Goal: Obtain resource: Obtain resource

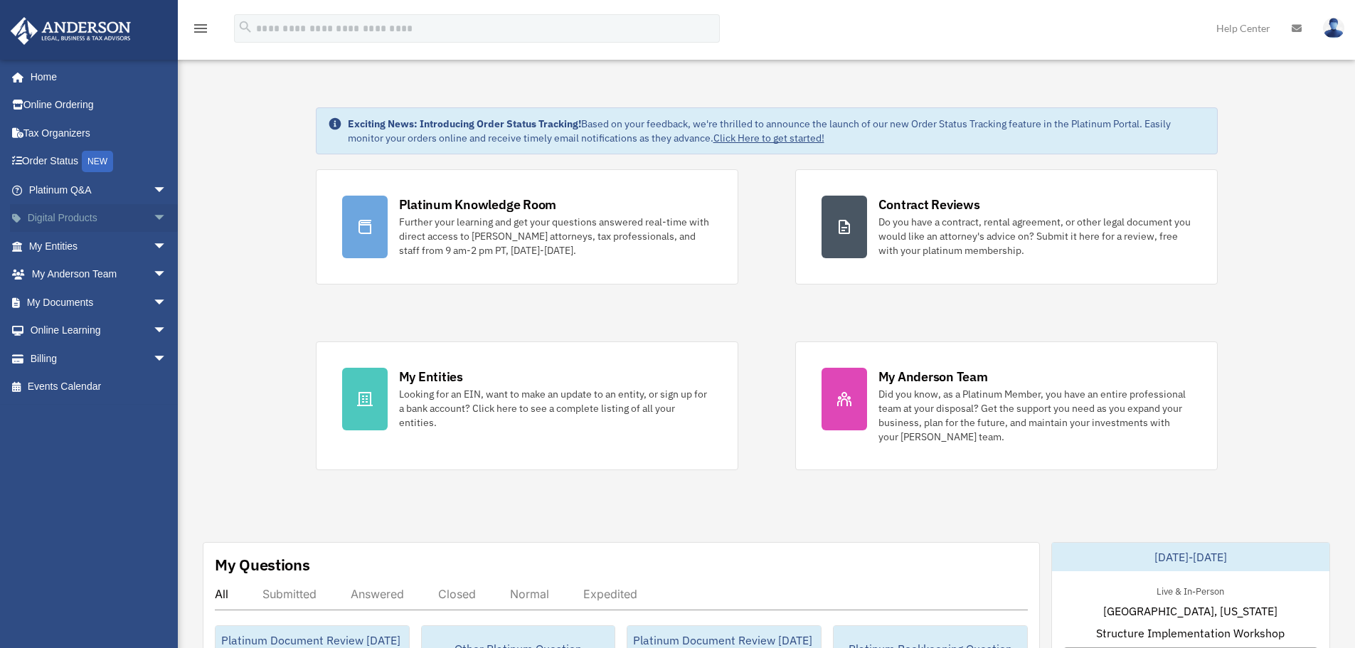
click at [153, 215] on span "arrow_drop_down" at bounding box center [167, 218] width 28 height 29
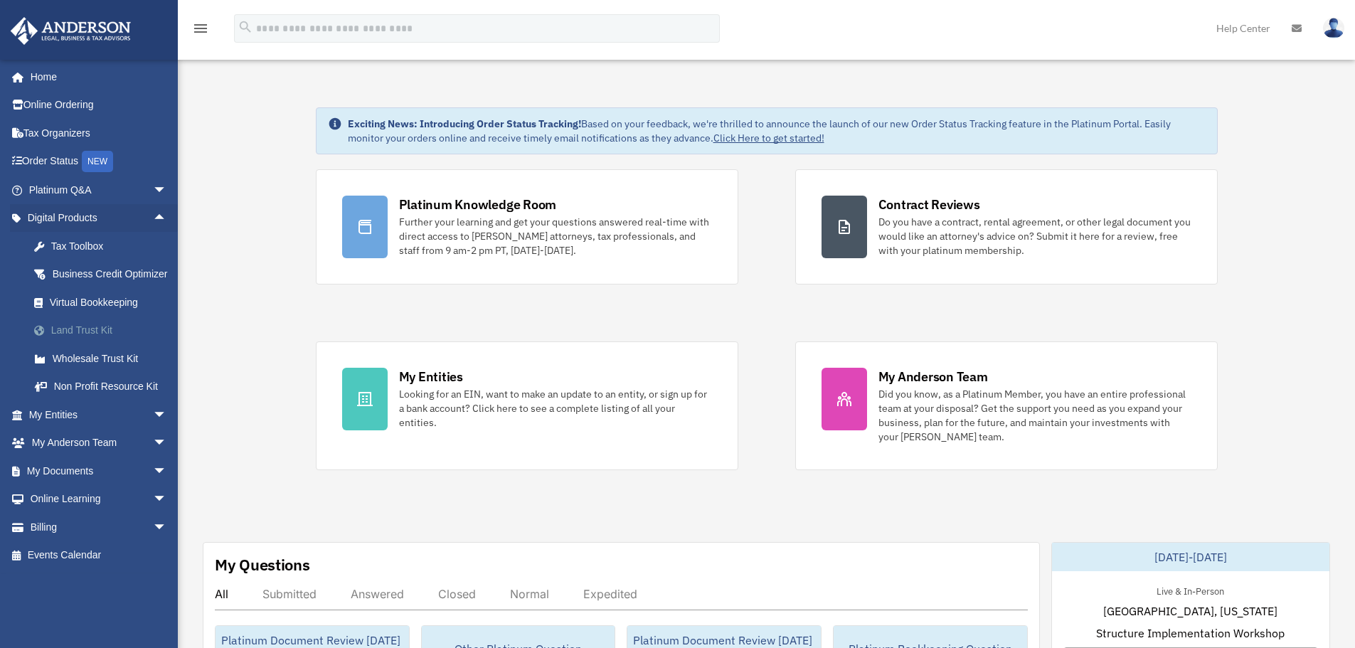
click at [98, 339] on div "Land Trust Kit" at bounding box center [110, 330] width 121 height 18
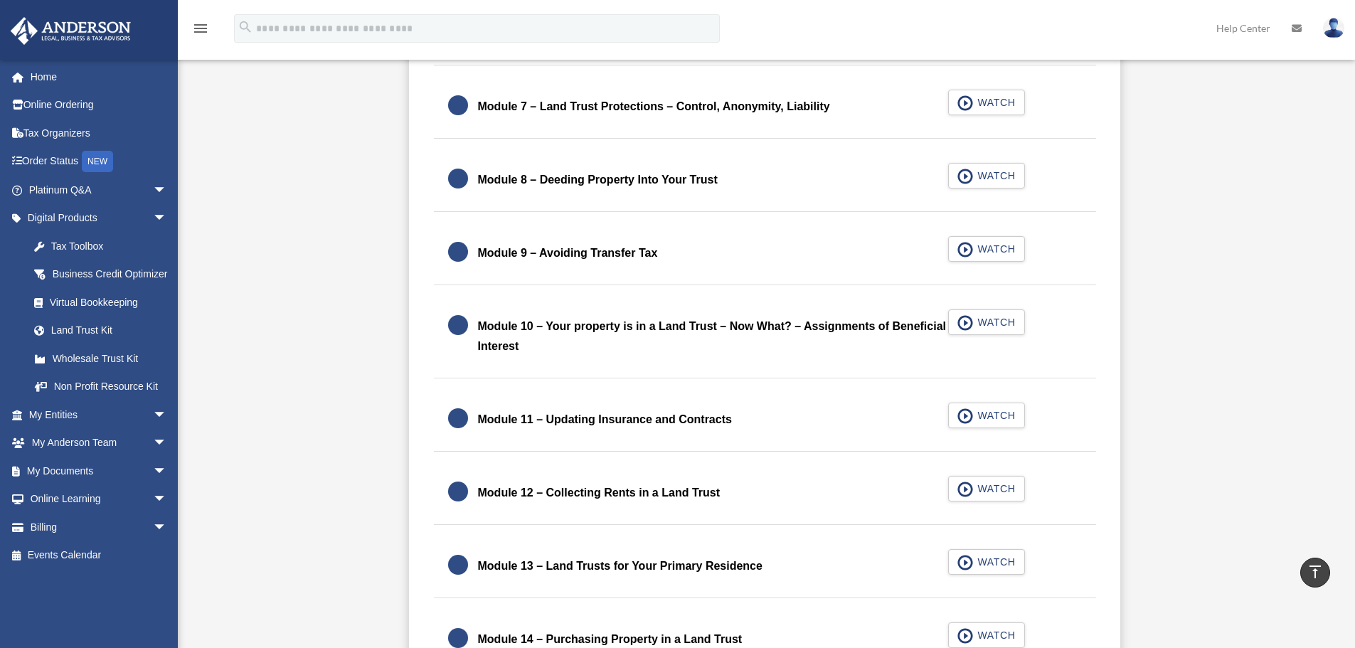
scroll to position [1422, 0]
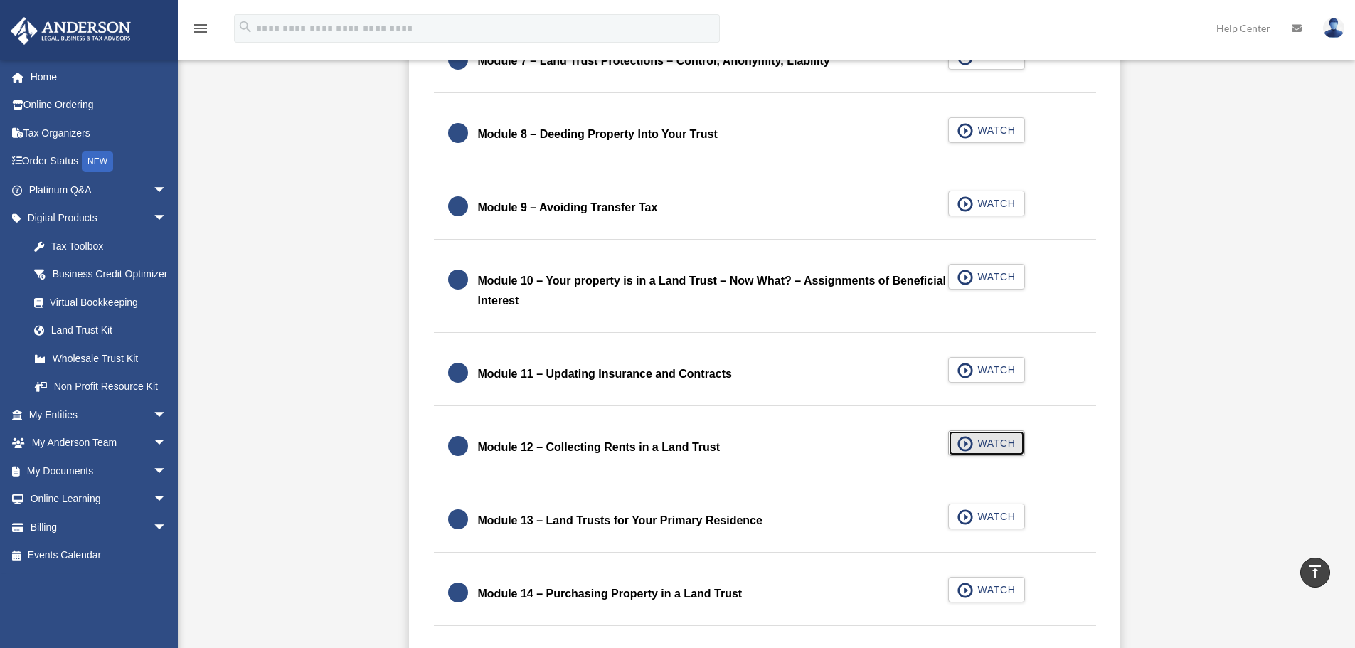
click at [1000, 444] on span "WATCH" at bounding box center [994, 443] width 42 height 14
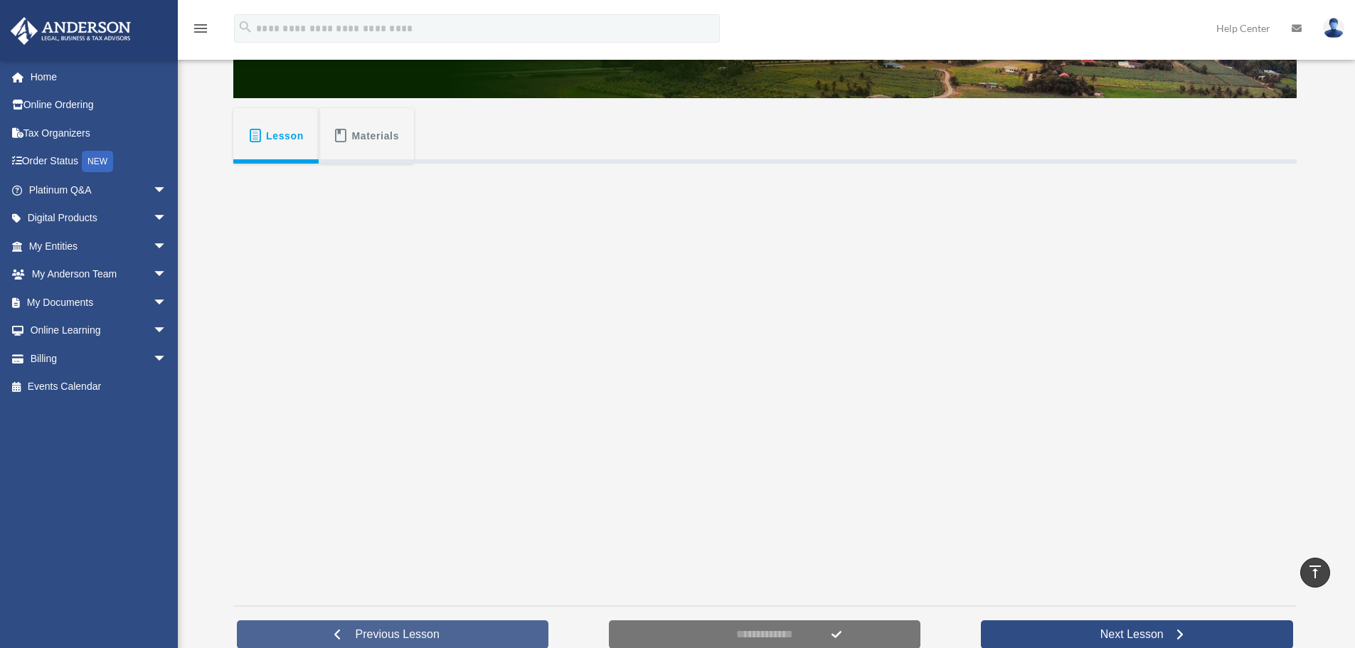
scroll to position [213, 0]
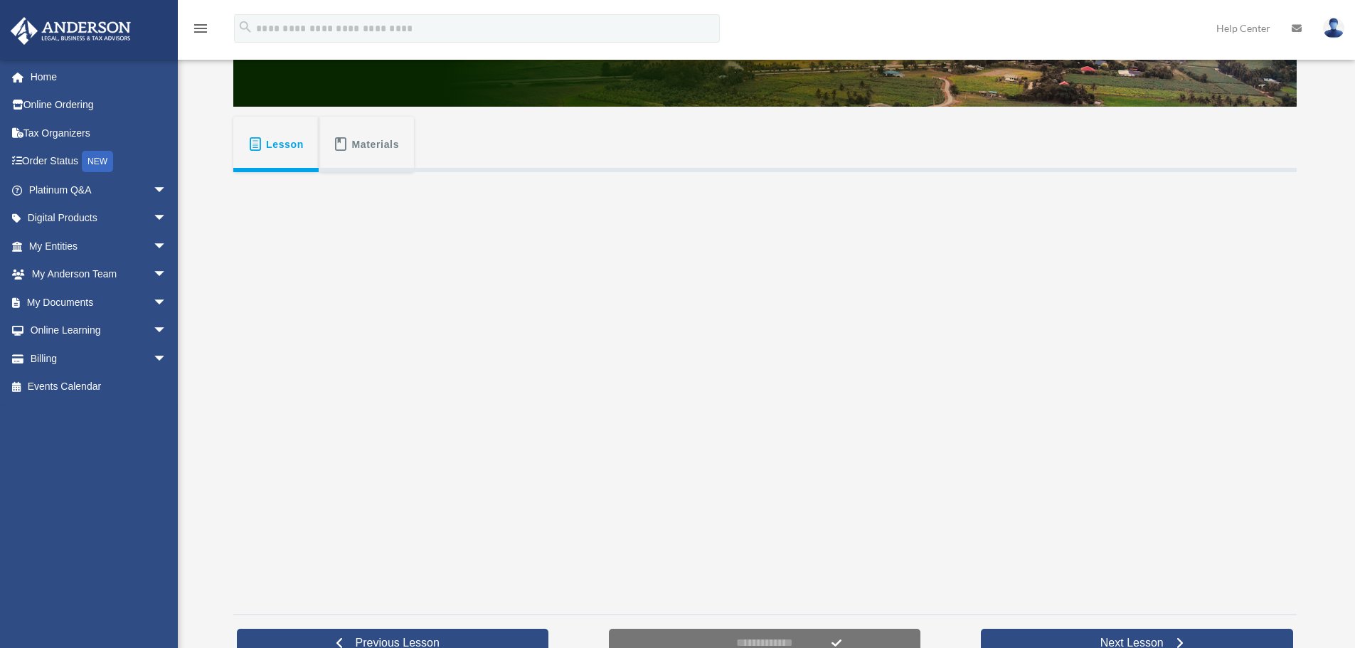
click at [347, 122] on button "Materials" at bounding box center [366, 144] width 95 height 55
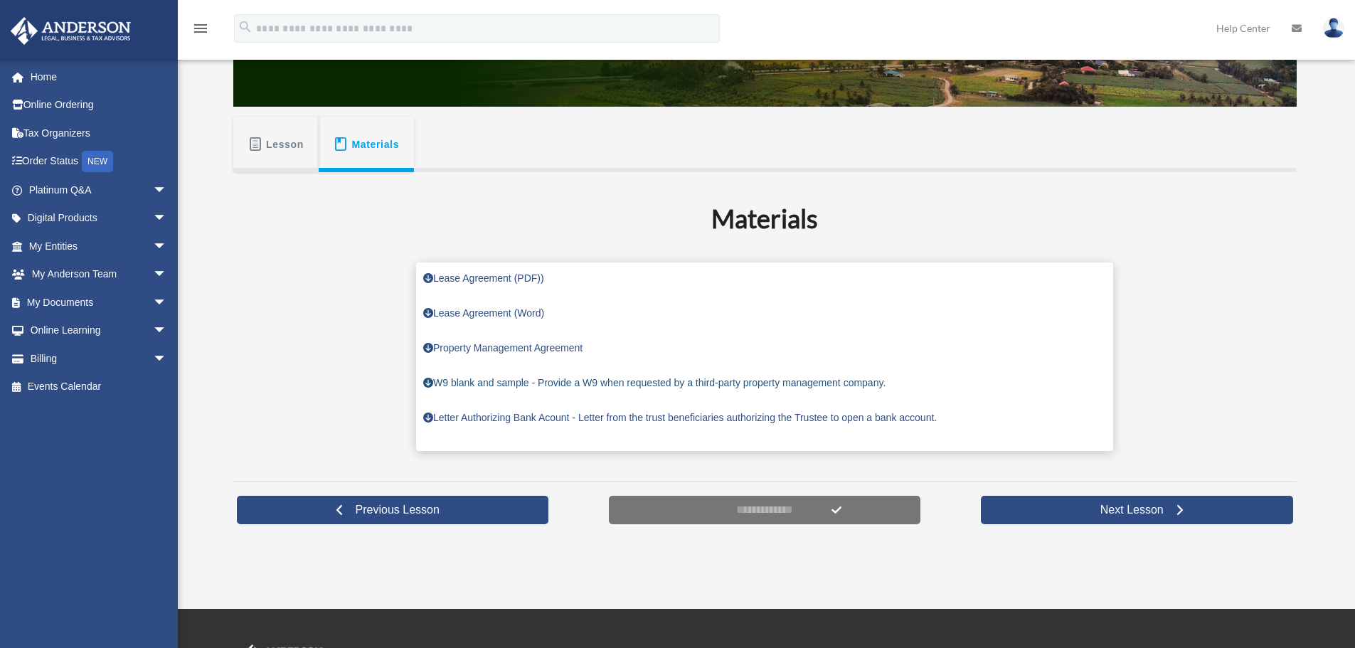
click at [498, 381] on link "W9 blank and sample - Provide a W9 when requested by a third-party property man…" at bounding box center [654, 382] width 462 height 11
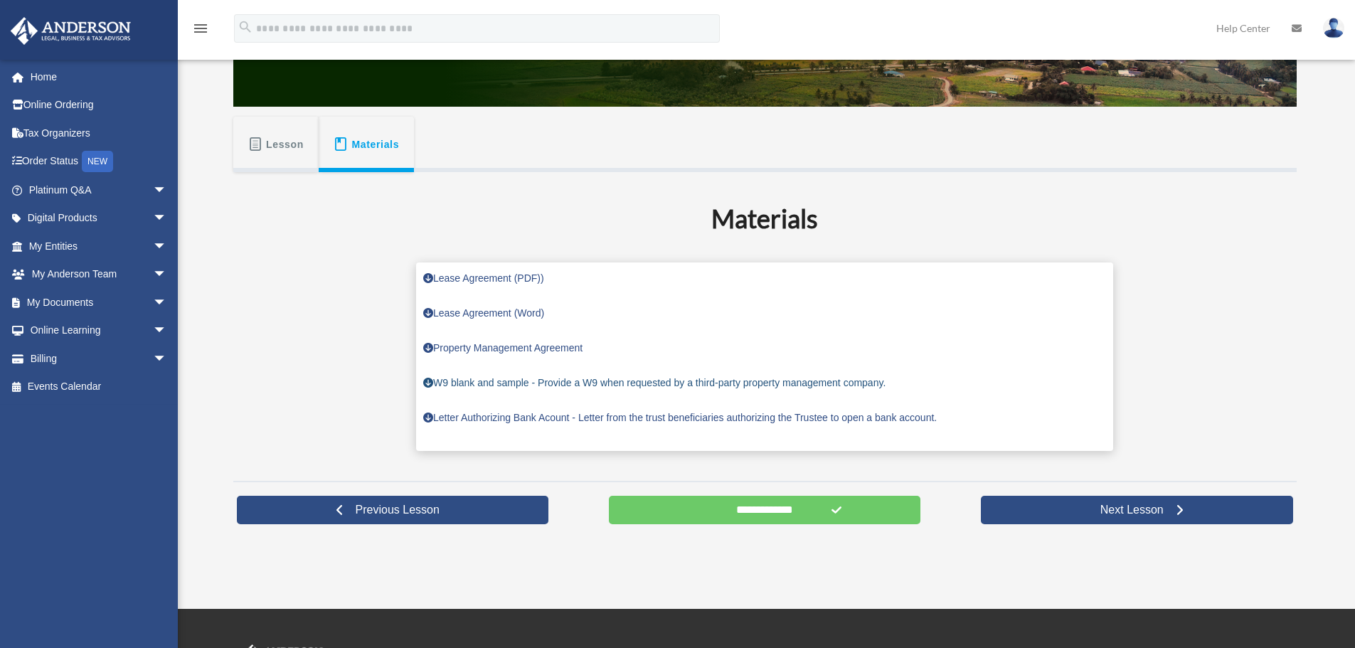
click at [501, 380] on link "W9 blank and sample - Provide a W9 when requested by a third-party property man…" at bounding box center [654, 382] width 462 height 11
